Goal: Task Accomplishment & Management: Manage account settings

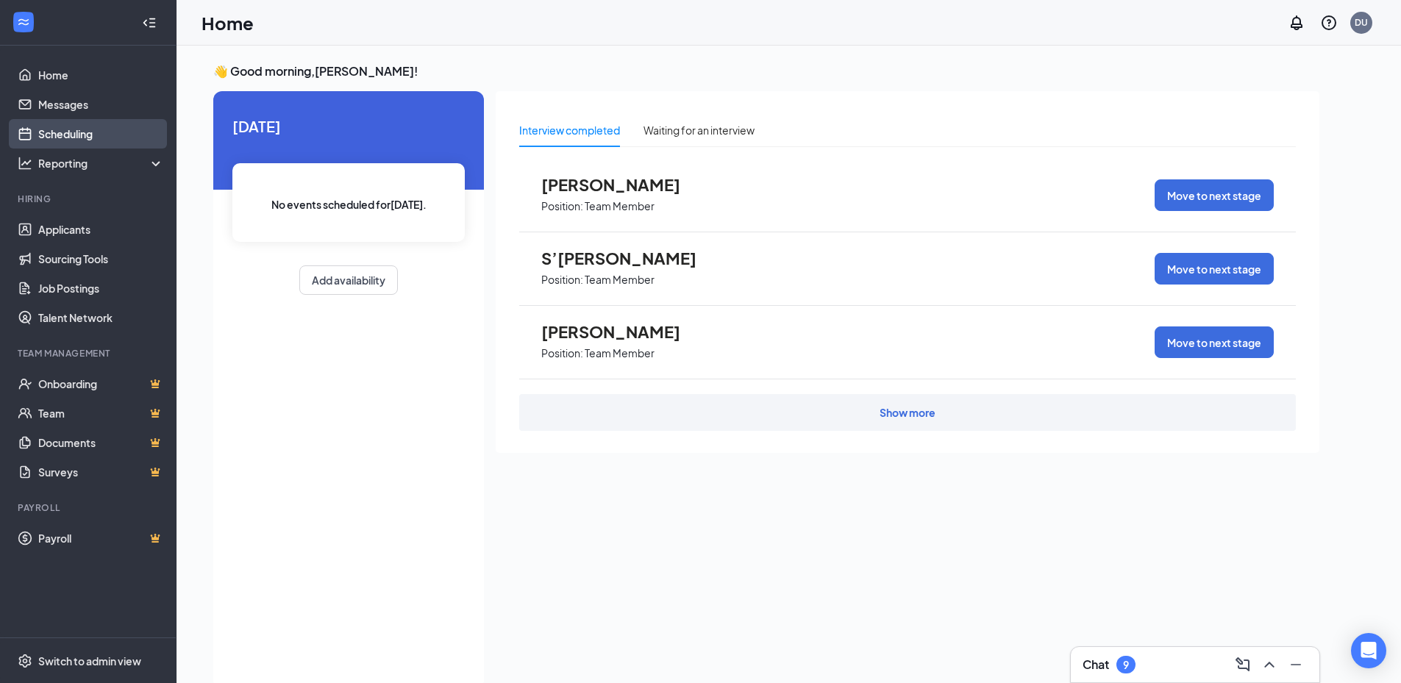
click at [48, 136] on link "Scheduling" at bounding box center [101, 133] width 126 height 29
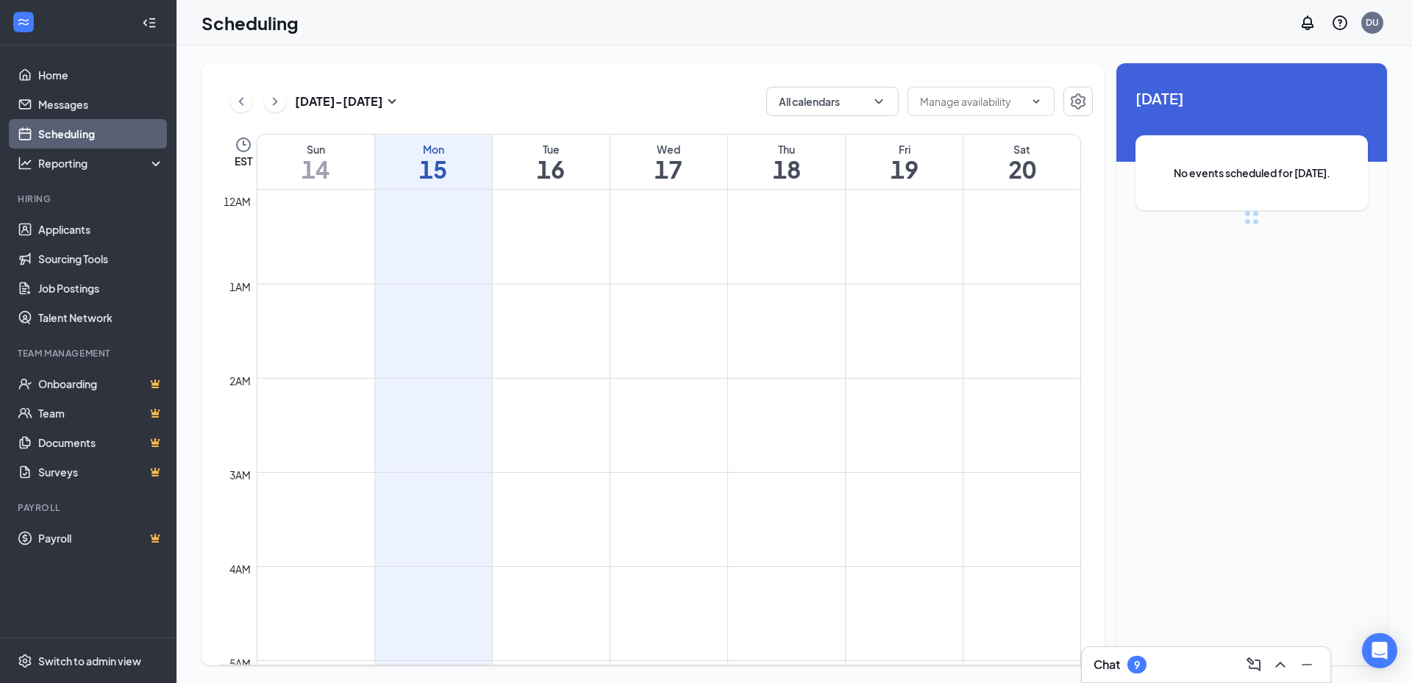
scroll to position [723, 0]
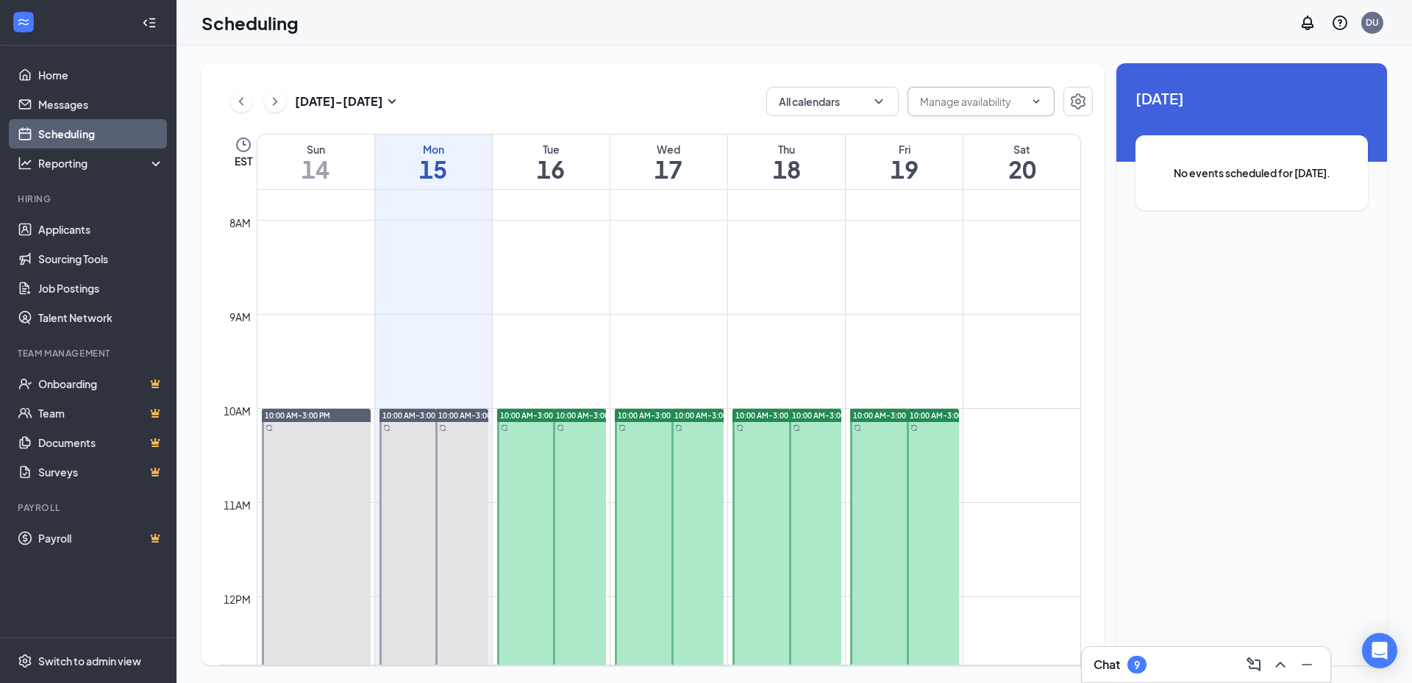
click at [971, 107] on input "text" at bounding box center [972, 101] width 104 height 16
click at [971, 136] on div "Delete all availability" at bounding box center [980, 129] width 96 height 16
type input "Delete all availability"
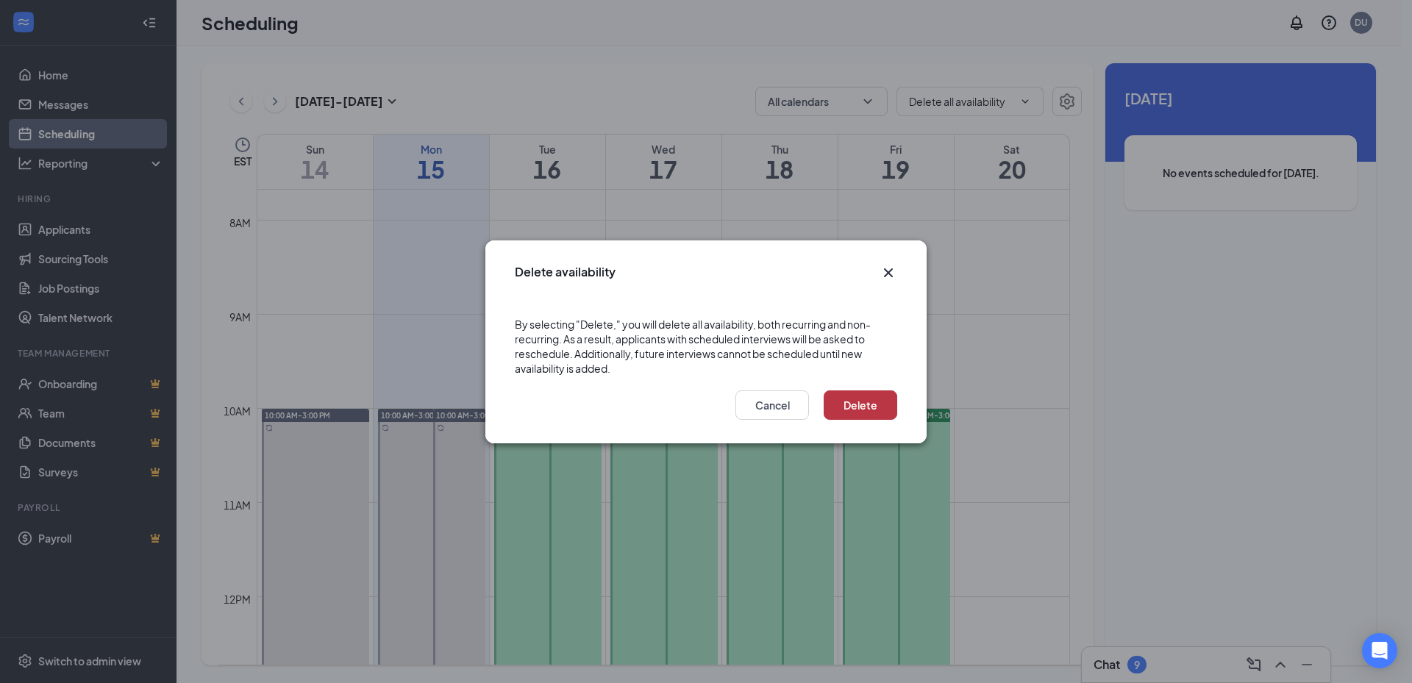
click at [849, 403] on button "Delete" at bounding box center [861, 404] width 74 height 29
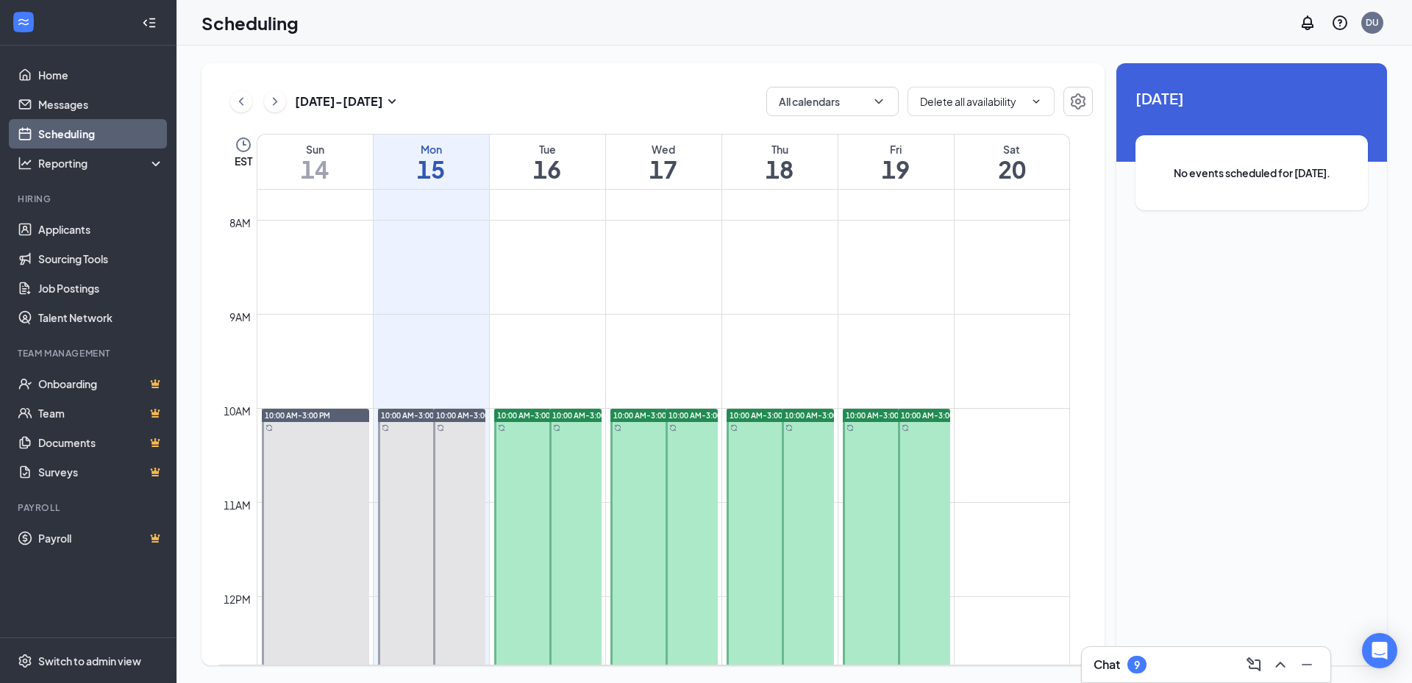
click at [566, 415] on span "10:00 AM-3:00 PM" at bounding box center [584, 415] width 65 height 10
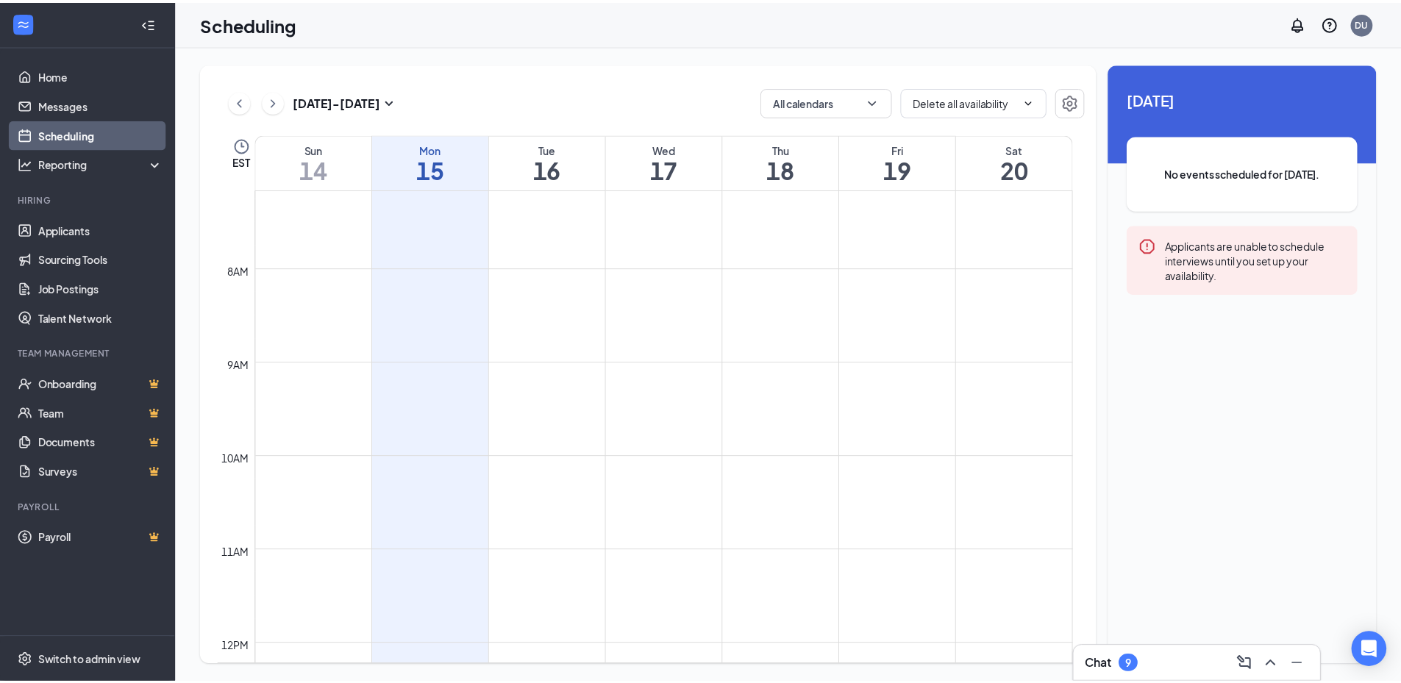
scroll to position [649, 0]
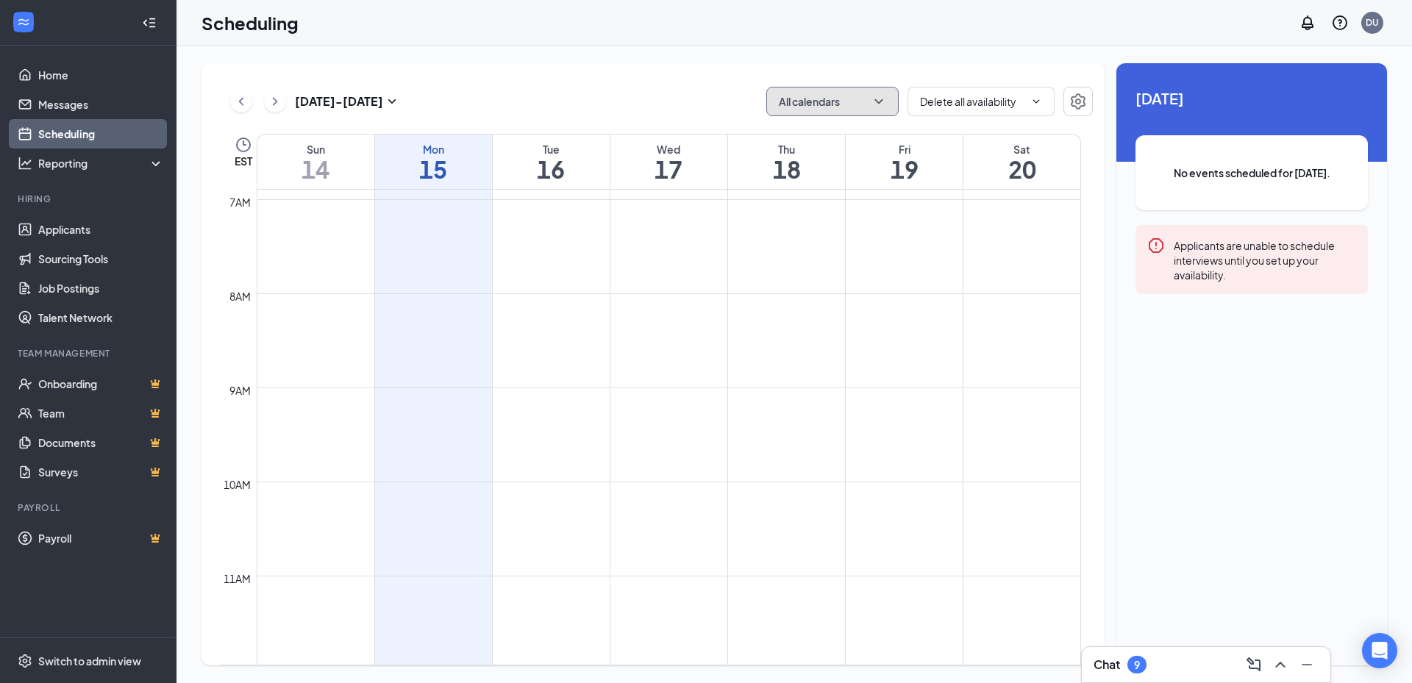
click at [815, 107] on button "All calendars" at bounding box center [832, 101] width 132 height 29
click at [46, 227] on link "Applicants" at bounding box center [101, 229] width 126 height 29
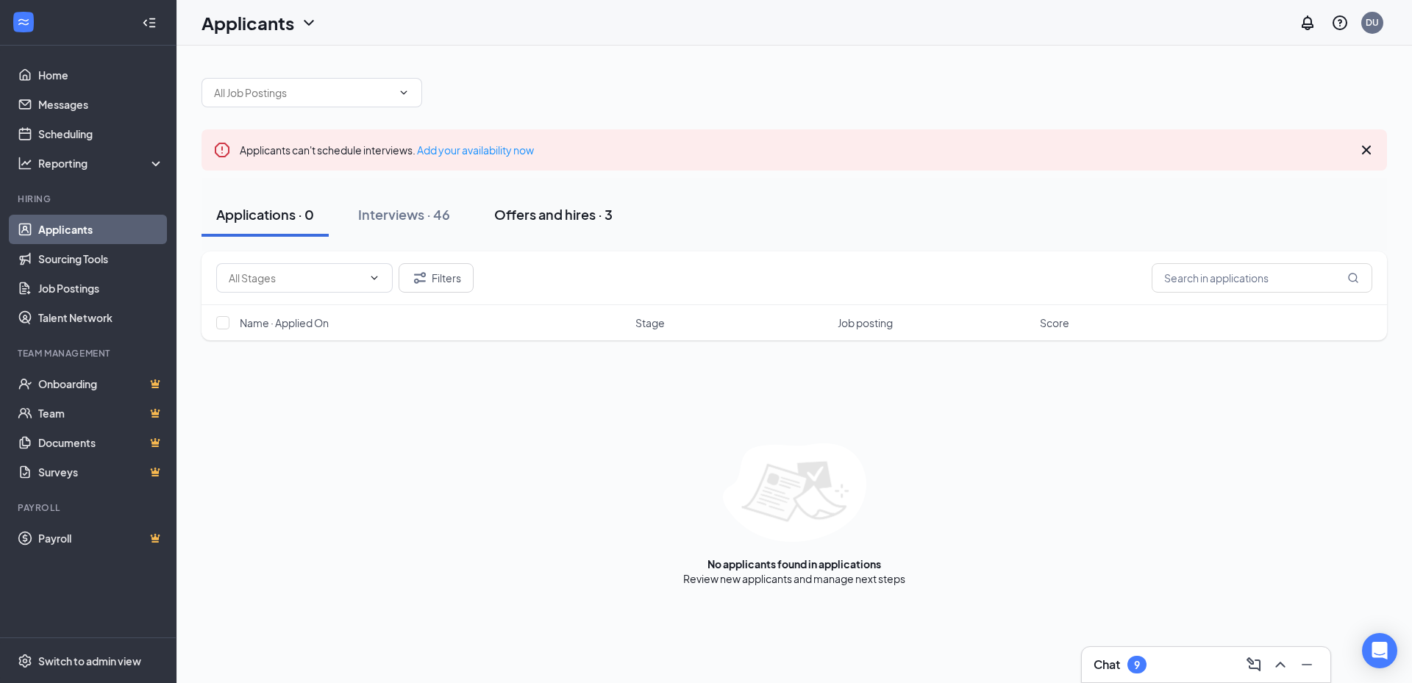
click at [563, 208] on div "Offers and hires · 3" at bounding box center [553, 214] width 118 height 18
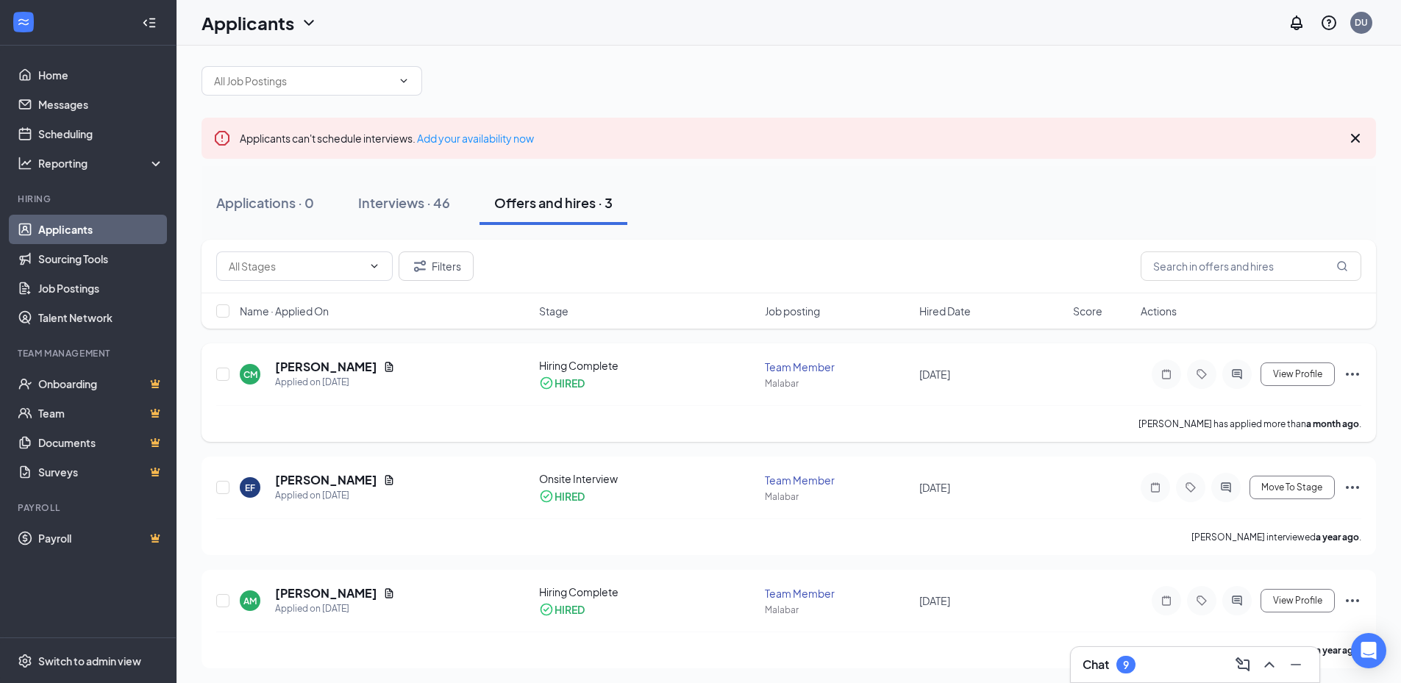
scroll to position [15, 0]
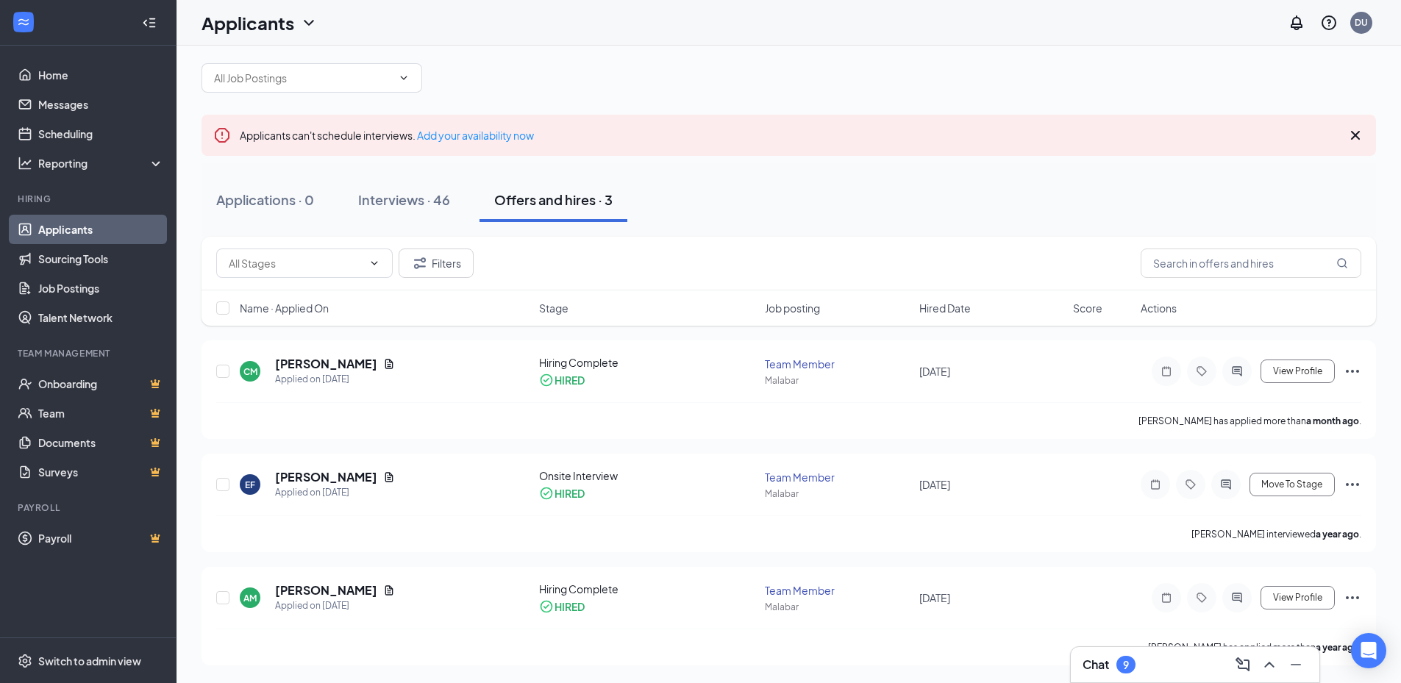
click at [433, 190] on div "Interviews · 46" at bounding box center [404, 199] width 92 height 18
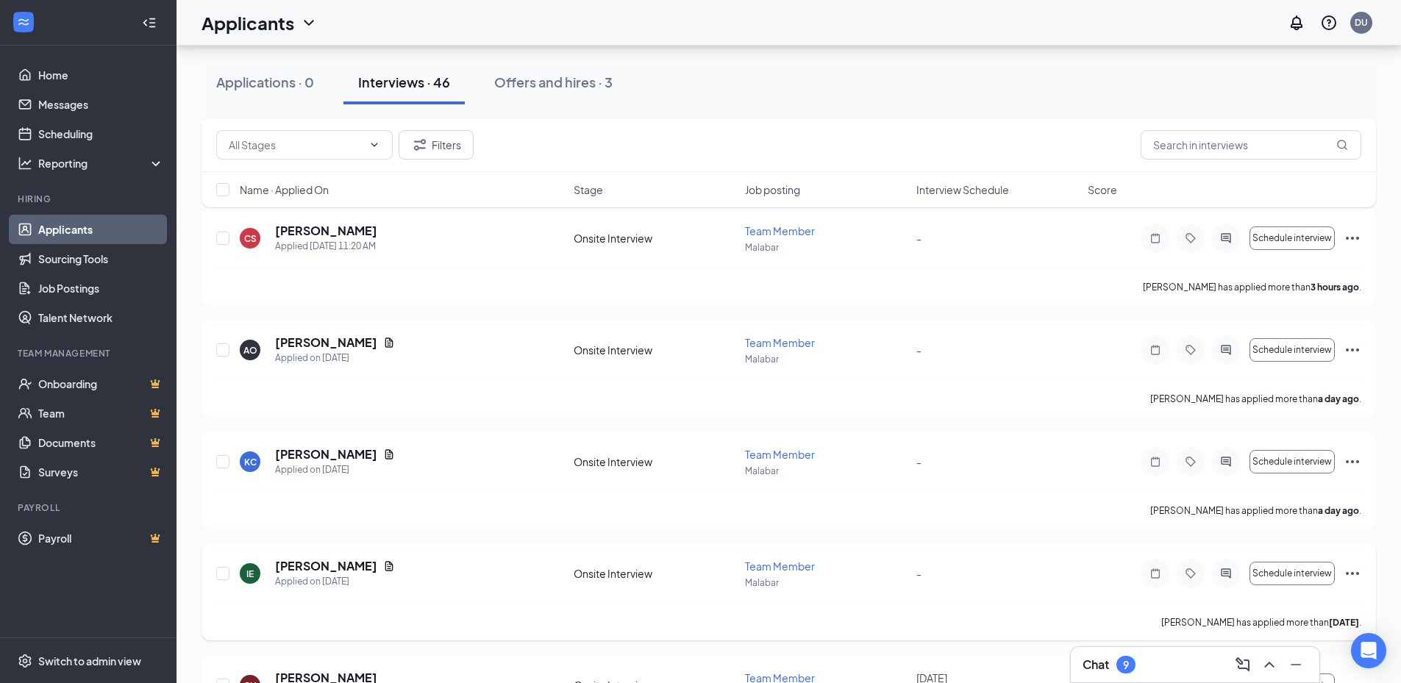
scroll to position [294, 0]
